Goal: Task Accomplishment & Management: Manage account settings

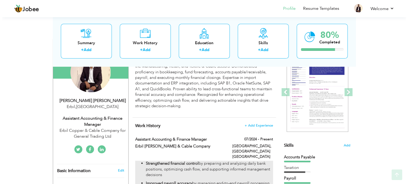
scroll to position [106, 0]
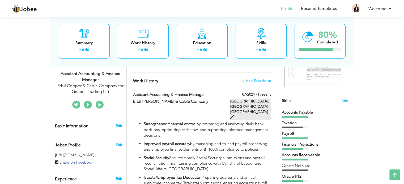
click at [234, 115] on span at bounding box center [232, 117] width 4 height 4
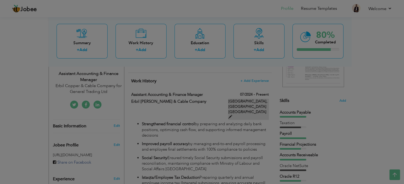
type input "Assistant Accounting & Finance Manager"
type input "Erbil [PERSON_NAME] & Cable Company"
type input "07/2024"
type input "Kurdistan [GEOGRAPHIC_DATA]"
type input "Erbil"
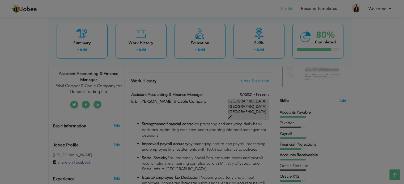
checkbox input "true"
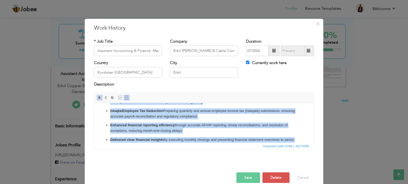
scroll to position [170, 0]
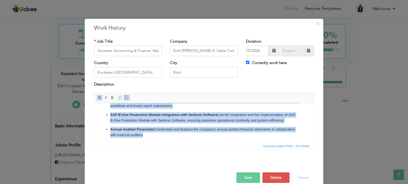
drag, startPoint x: 109, startPoint y: 109, endPoint x: 169, endPoint y: 147, distance: 70.2
click at [169, 143] on html "Strengthened financial control by preparing and analyzing daily bank positions,…" at bounding box center [203, 38] width 219 height 210
copy ul "Loremipsumdo sitametco adipisc el seddoeius tem incididun utlab etdo magnaaliq,…"
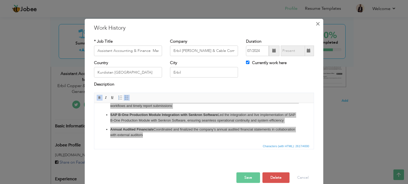
click at [315, 26] on span "×" at bounding box center [317, 24] width 5 height 10
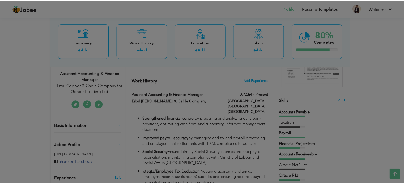
scroll to position [0, 0]
